Goal: Information Seeking & Learning: Learn about a topic

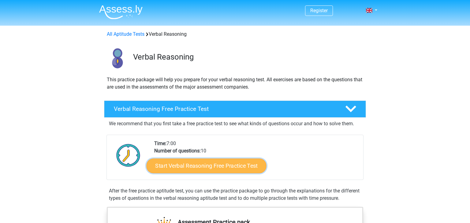
click at [189, 168] on link "Start Verbal Reasoning Free Practice Test" at bounding box center [207, 166] width 120 height 15
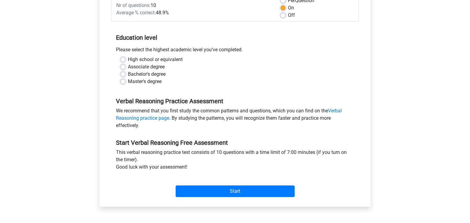
scroll to position [98, 0]
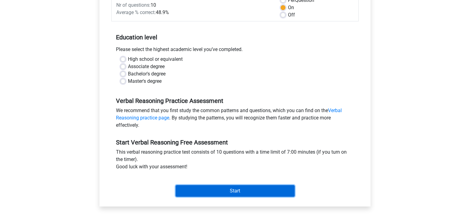
click at [207, 191] on input "Start" at bounding box center [235, 191] width 119 height 12
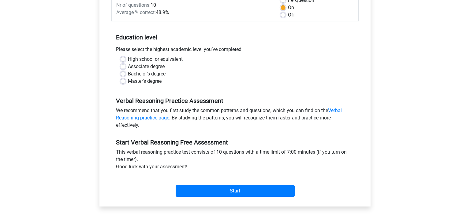
click at [128, 58] on label "High school or equivalent" at bounding box center [155, 59] width 55 height 7
click at [122, 58] on input "High school or equivalent" at bounding box center [123, 59] width 5 height 6
radio input "true"
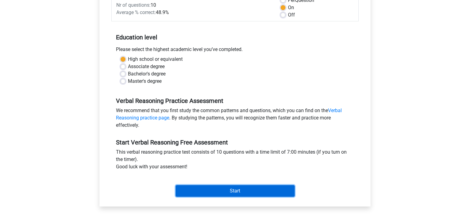
click at [229, 189] on input "Start" at bounding box center [235, 191] width 119 height 12
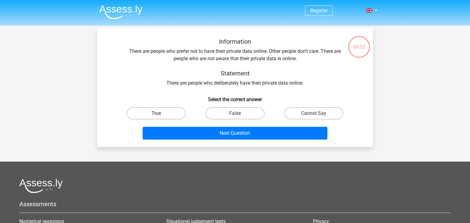
click at [167, 113] on label "True" at bounding box center [156, 113] width 59 height 12
click at [160, 114] on input "True" at bounding box center [158, 116] width 4 height 4
radio input "true"
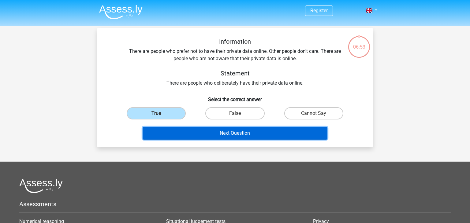
click at [184, 131] on button "Next Question" at bounding box center [235, 133] width 185 height 13
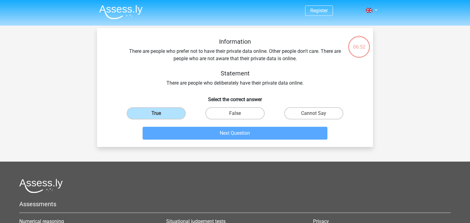
scroll to position [28, 0]
